Goal: Information Seeking & Learning: Learn about a topic

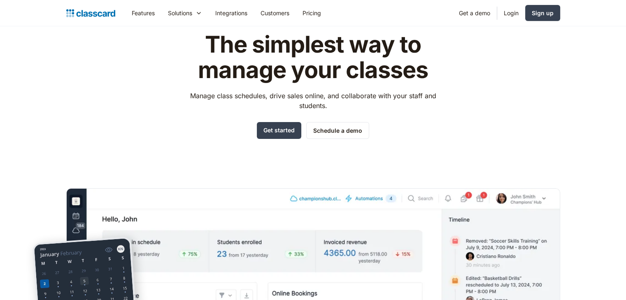
scroll to position [34, 0]
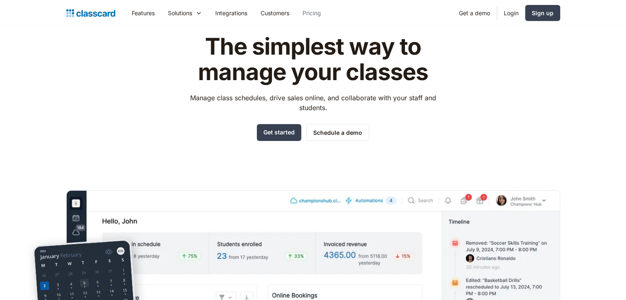
click at [313, 14] on link "Pricing" at bounding box center [312, 13] width 32 height 19
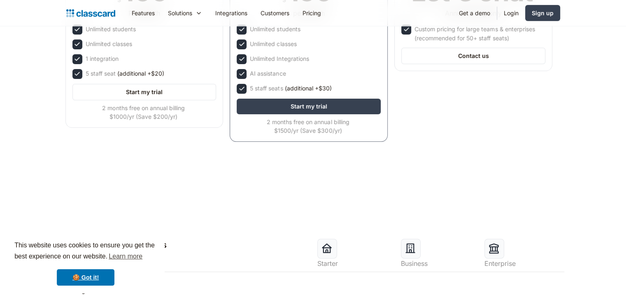
scroll to position [222, 0]
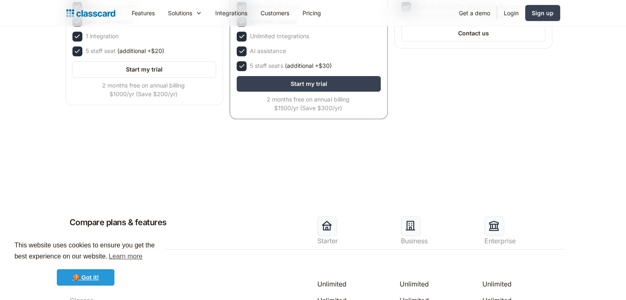
click at [95, 282] on link "🍪 Got it!" at bounding box center [86, 277] width 58 height 16
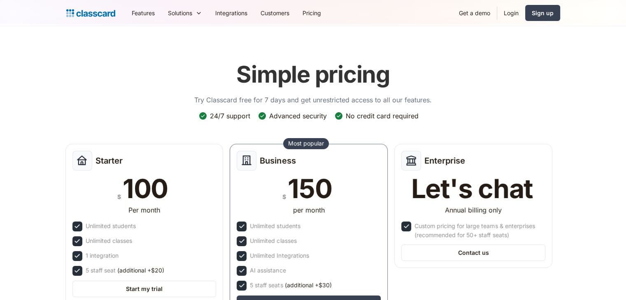
scroll to position [0, 0]
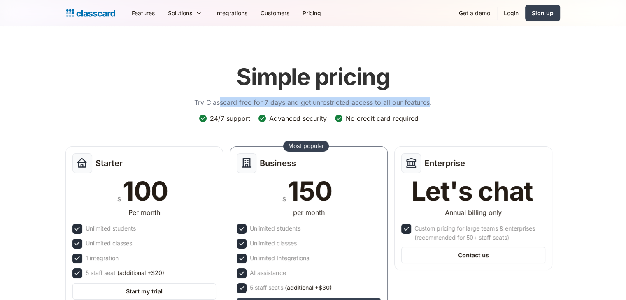
drag, startPoint x: 221, startPoint y: 83, endPoint x: 429, endPoint y: 115, distance: 211.0
click at [429, 115] on div "Simple pricing Try Classcard free for 7 days and get unrestricted access to all…" at bounding box center [313, 202] width 494 height 295
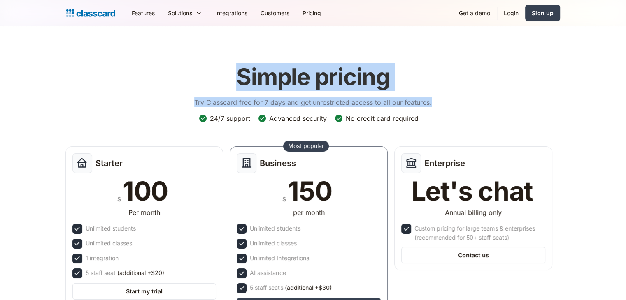
drag, startPoint x: 429, startPoint y: 115, endPoint x: 242, endPoint y: 65, distance: 194.3
click at [242, 65] on div "Simple pricing Try Classcard free for 7 days and get unrestricted access to all…" at bounding box center [313, 202] width 494 height 295
click at [242, 65] on h1 "Simple pricing" at bounding box center [312, 77] width 153 height 28
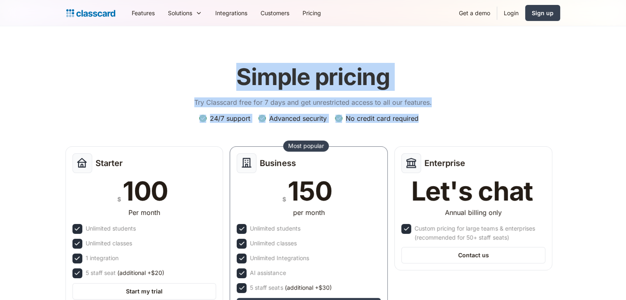
drag, startPoint x: 232, startPoint y: 63, endPoint x: 420, endPoint y: 125, distance: 197.5
click at [420, 125] on div "Simple pricing Try Classcard free for 7 days and get unrestricted access to all…" at bounding box center [313, 202] width 494 height 295
click at [420, 125] on div "24/7 support Advanced security No credit card required" at bounding box center [312, 122] width 227 height 16
drag, startPoint x: 420, startPoint y: 125, endPoint x: 230, endPoint y: 50, distance: 203.9
click at [230, 50] on header "Simple pricing Try Classcard free for 7 days and get unrestricted access to all…" at bounding box center [313, 208] width 626 height 364
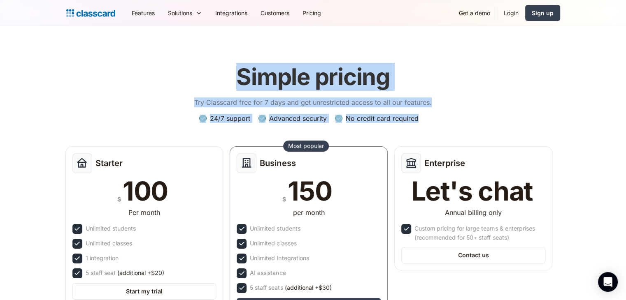
click at [230, 50] on header "Simple pricing Try Classcard free for 7 days and get unrestricted access to all…" at bounding box center [313, 208] width 626 height 364
drag, startPoint x: 230, startPoint y: 50, endPoint x: 420, endPoint y: 127, distance: 204.7
click at [420, 127] on header "Simple pricing Try Classcard free for 7 days and get unrestricted access to all…" at bounding box center [313, 208] width 626 height 364
click at [420, 127] on div "24/7 support Advanced security No credit card required" at bounding box center [312, 122] width 227 height 16
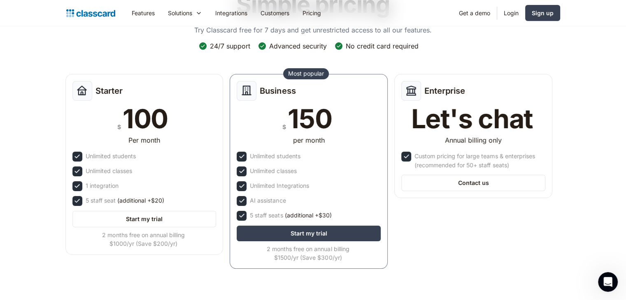
scroll to position [73, 0]
